Goal: Task Accomplishment & Management: Manage account settings

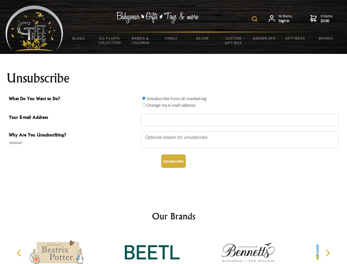
click at [255, 19] on img at bounding box center [254, 18] width 5 height 5
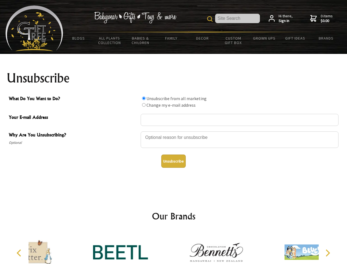
click at [174, 131] on div at bounding box center [240, 140] width 198 height 19
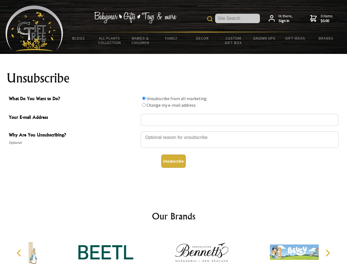
click at [144, 98] on input "What Do You Want to Do?" at bounding box center [144, 98] width 4 height 4
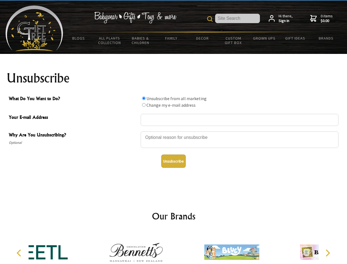
click at [144, 105] on input "What Do You Want to Do?" at bounding box center [144, 105] width 4 height 4
radio input "true"
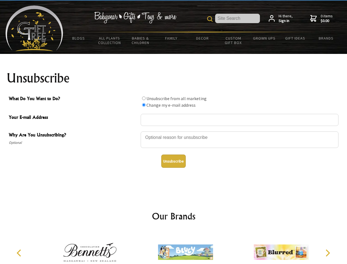
click at [173, 161] on button "Unsubscribe" at bounding box center [173, 160] width 24 height 13
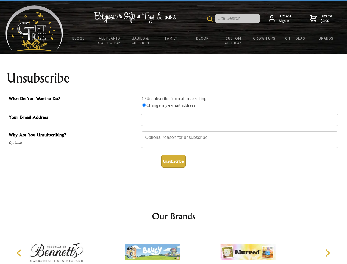
click at [20, 253] on icon "Previous" at bounding box center [19, 252] width 7 height 7
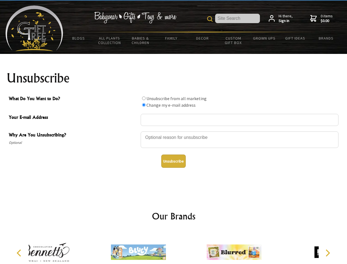
click at [327, 253] on icon "Next" at bounding box center [327, 252] width 7 height 7
